Goal: Task Accomplishment & Management: Use online tool/utility

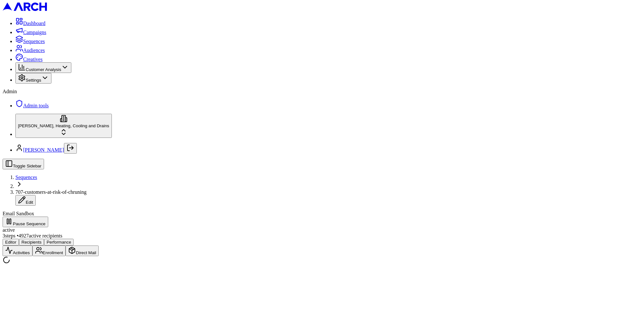
click at [32, 246] on button "Activities" at bounding box center [18, 251] width 30 height 11
click at [19, 239] on button "Editor" at bounding box center [11, 242] width 16 height 7
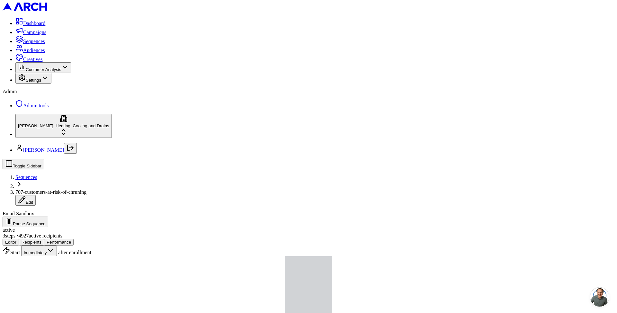
click at [37, 175] on span "Sequences" at bounding box center [26, 177] width 22 height 5
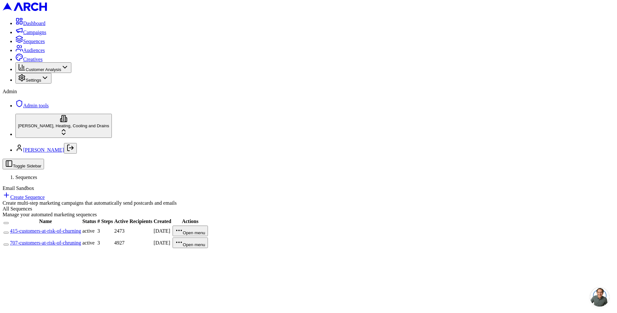
click at [81, 228] on link "415-customers-at-risk-of-churning" at bounding box center [45, 230] width 71 height 5
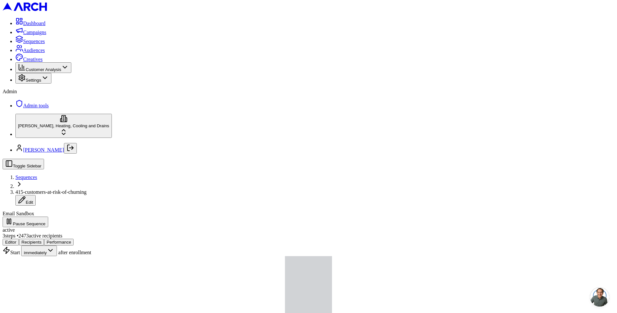
click at [74, 239] on button "Performance" at bounding box center [59, 242] width 30 height 7
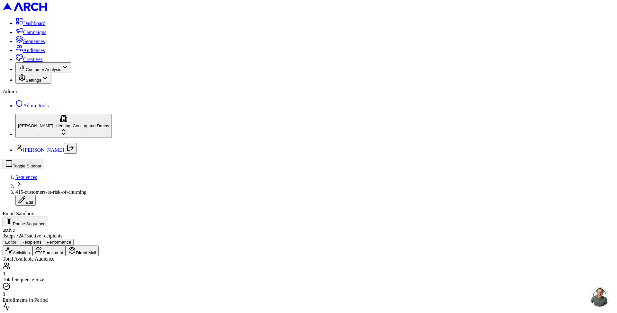
click at [32, 246] on button "Activities" at bounding box center [18, 251] width 30 height 11
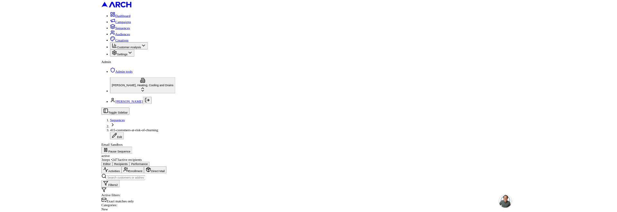
scroll to position [69, 0]
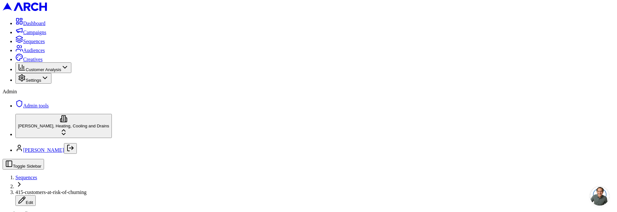
scroll to position [194, 0]
